Goal: Task Accomplishment & Management: Manage account settings

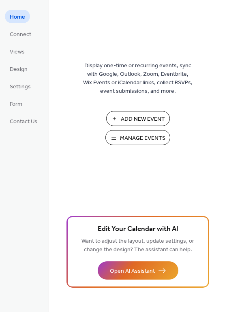
click at [148, 140] on span "Manage Events" at bounding box center [142, 138] width 45 height 9
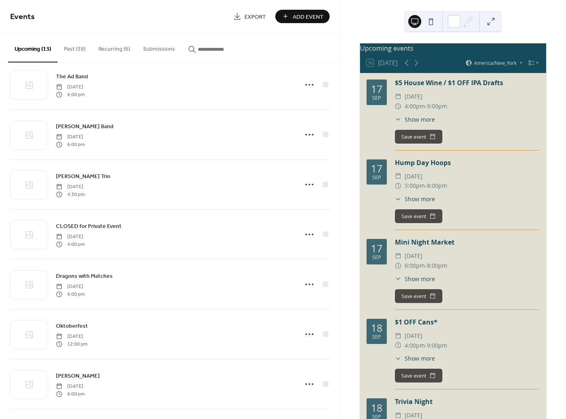
scroll to position [66, 0]
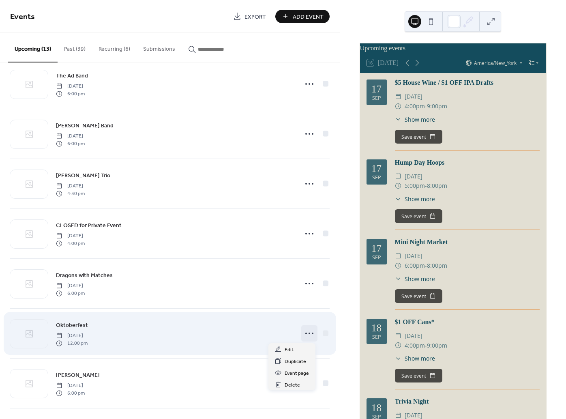
click at [308, 334] on icon at bounding box center [309, 333] width 13 height 13
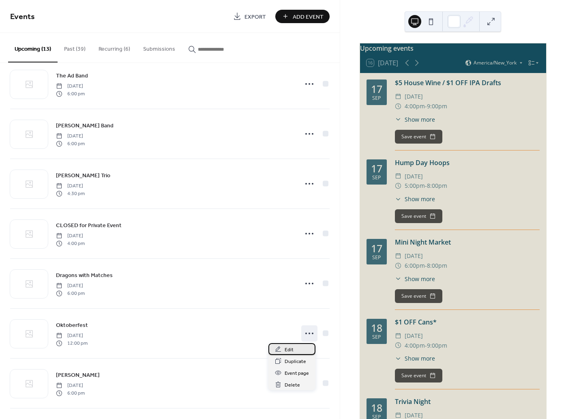
click at [303, 345] on div "Edit" at bounding box center [292, 349] width 47 height 12
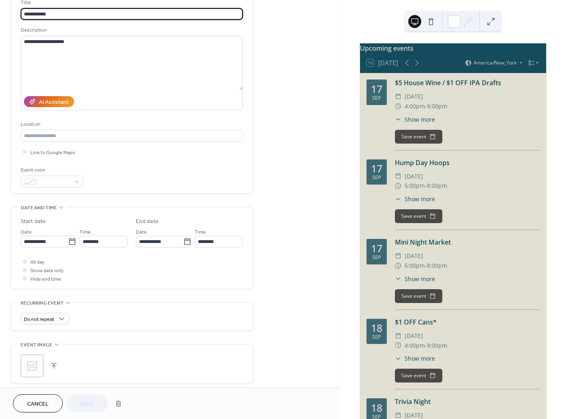
scroll to position [107, 0]
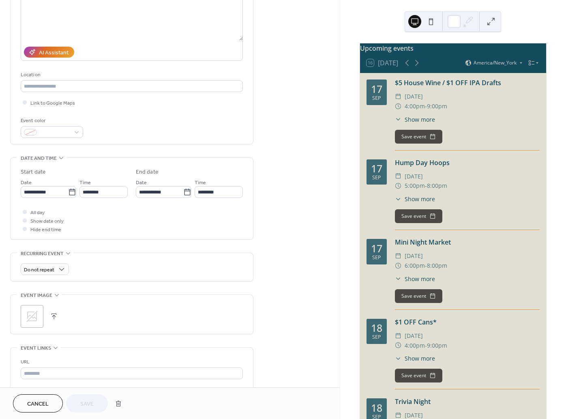
click at [25, 319] on div ";" at bounding box center [32, 316] width 23 height 23
drag, startPoint x: 88, startPoint y: 402, endPoint x: 138, endPoint y: 383, distance: 53.1
click at [88, 402] on span "Save" at bounding box center [86, 404] width 13 height 9
